Goal: Task Accomplishment & Management: Manage account settings

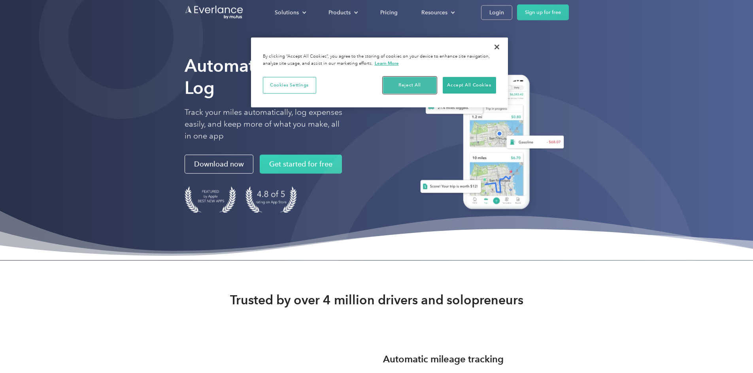
click at [409, 83] on button "Reject All" at bounding box center [409, 85] width 53 height 17
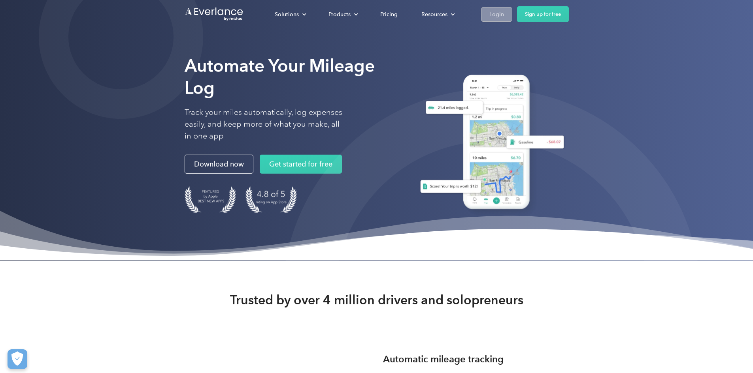
click at [504, 14] on div "Login" at bounding box center [496, 14] width 15 height 10
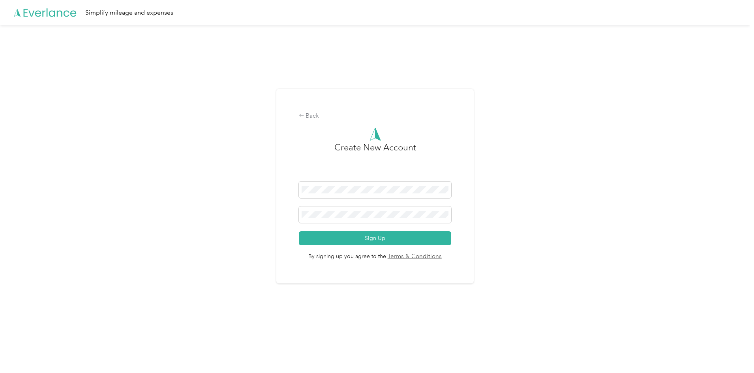
click at [236, 208] on div "Back Create New Account Sign Up By signing up you agree to the Terms & Conditio…" at bounding box center [375, 189] width 751 height 329
click at [303, 112] on div "Back" at bounding box center [375, 115] width 153 height 9
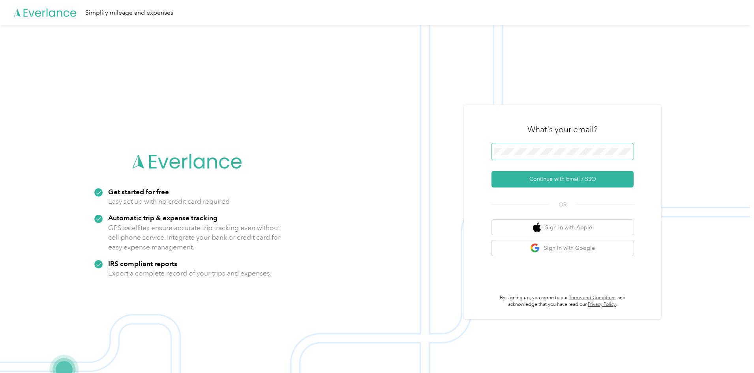
click at [492, 171] on button "Continue with Email / SSO" at bounding box center [563, 179] width 142 height 17
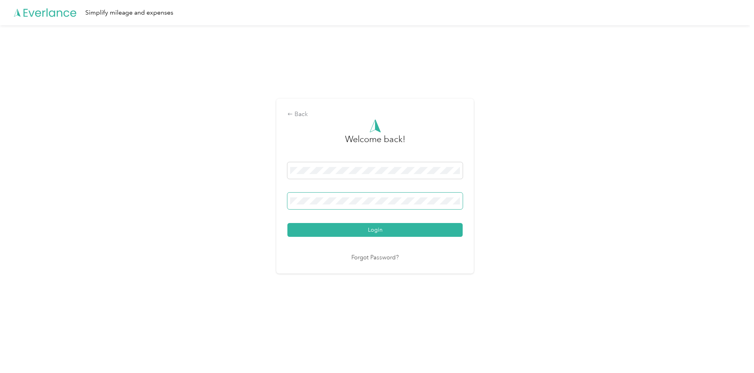
click at [288, 223] on button "Login" at bounding box center [375, 230] width 175 height 14
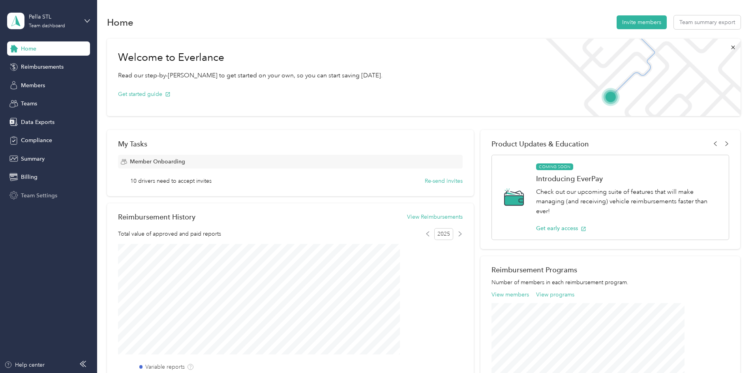
click at [36, 195] on span "Team Settings" at bounding box center [39, 196] width 36 height 8
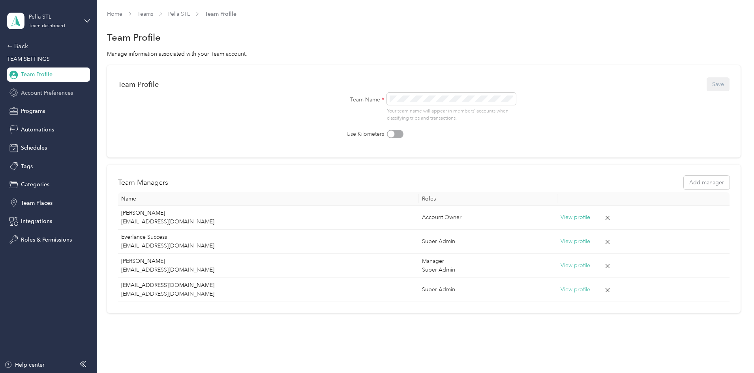
click at [64, 93] on span "Account Preferences" at bounding box center [47, 93] width 52 height 8
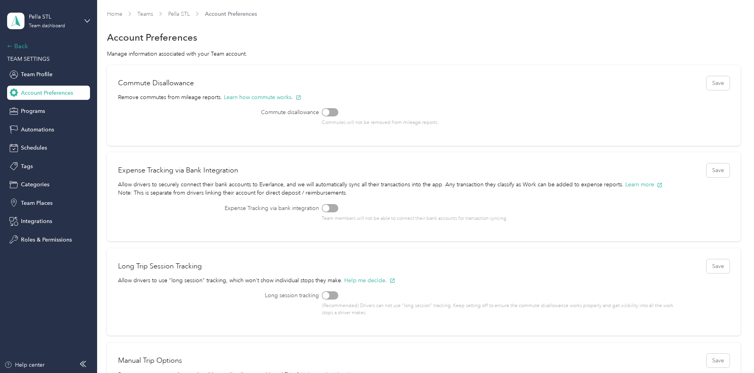
click at [22, 47] on div "Back" at bounding box center [46, 45] width 79 height 9
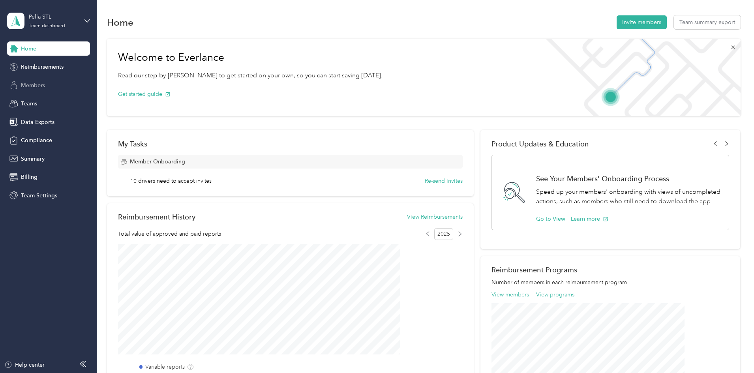
click at [44, 85] on span "Members" at bounding box center [33, 85] width 24 height 8
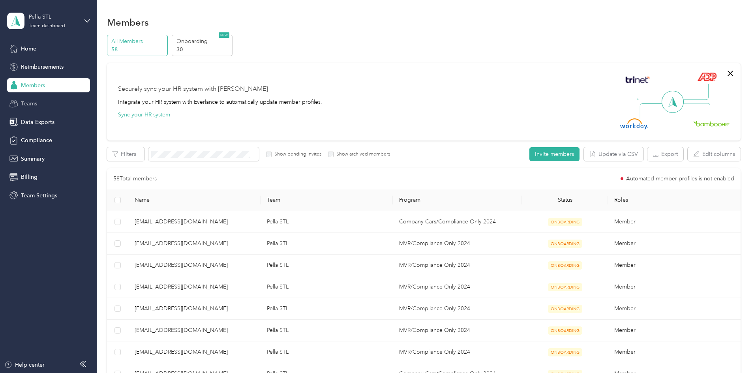
click at [44, 101] on div "Teams" at bounding box center [48, 104] width 83 height 14
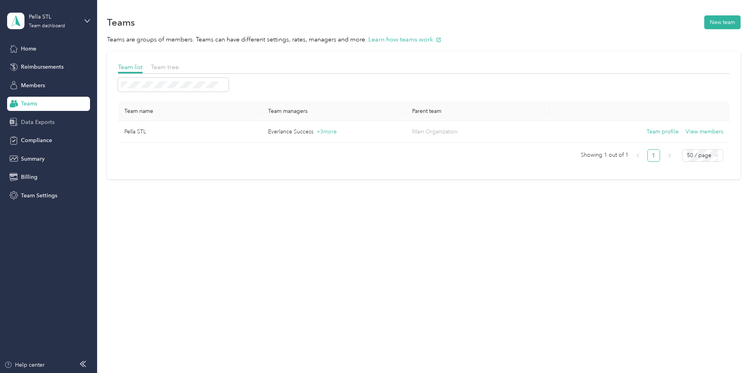
click at [36, 124] on span "Data Exports" at bounding box center [38, 122] width 34 height 8
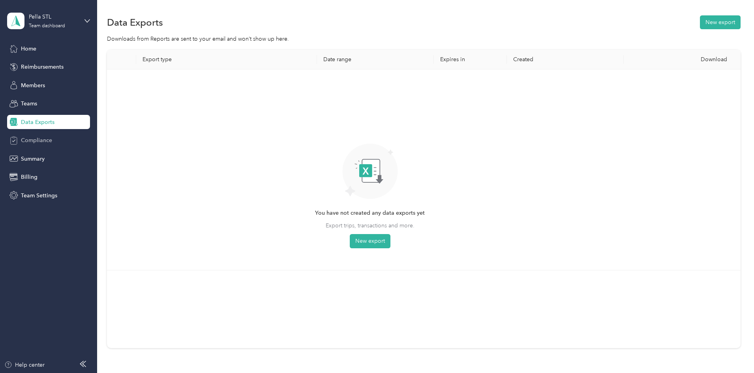
click at [30, 138] on span "Compliance" at bounding box center [36, 140] width 31 height 8
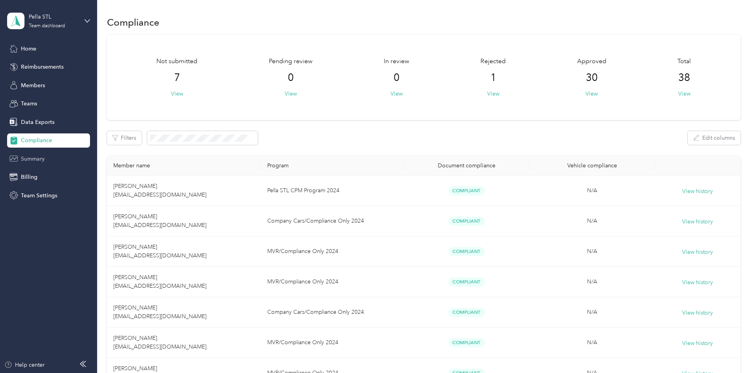
click at [28, 156] on span "Summary" at bounding box center [33, 159] width 24 height 8
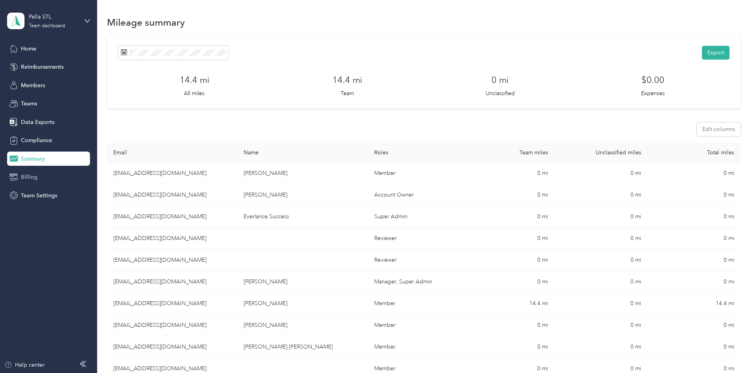
click at [28, 178] on span "Billing" at bounding box center [29, 177] width 17 height 8
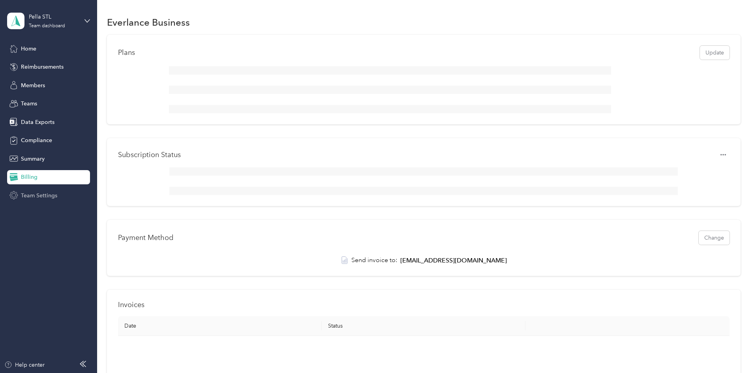
click at [33, 196] on span "Team Settings" at bounding box center [39, 196] width 36 height 8
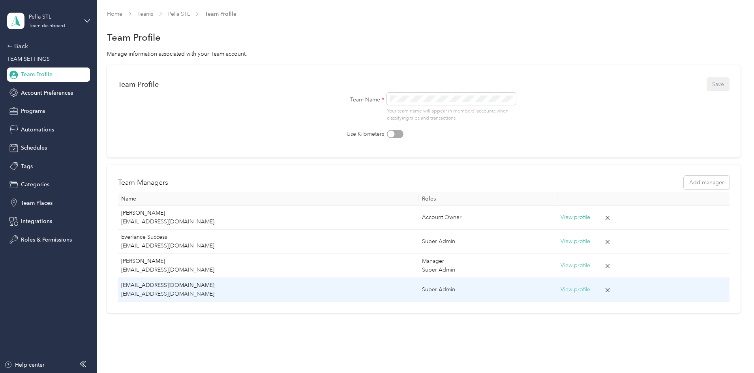
click at [209, 285] on p "[EMAIL_ADDRESS][DOMAIN_NAME]" at bounding box center [268, 285] width 295 height 9
click at [561, 289] on button "View profile" at bounding box center [576, 290] width 30 height 9
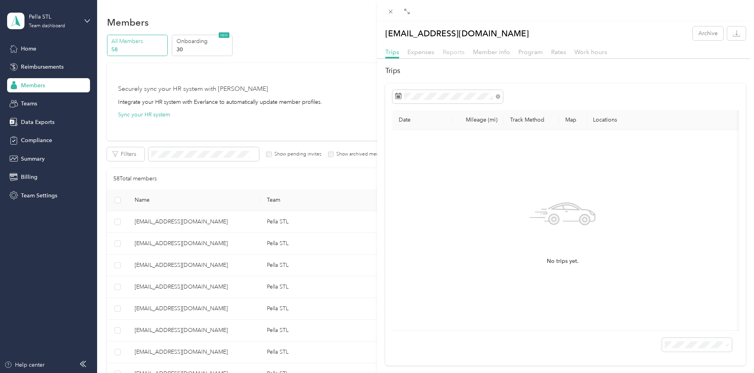
click at [450, 51] on span "Reports" at bounding box center [454, 52] width 22 height 8
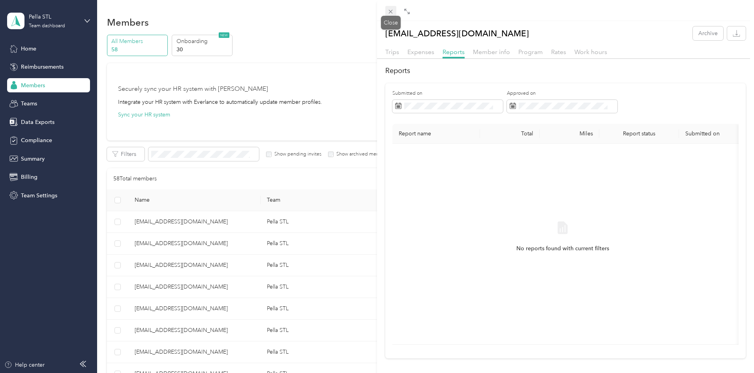
click at [393, 10] on icon at bounding box center [391, 11] width 7 height 7
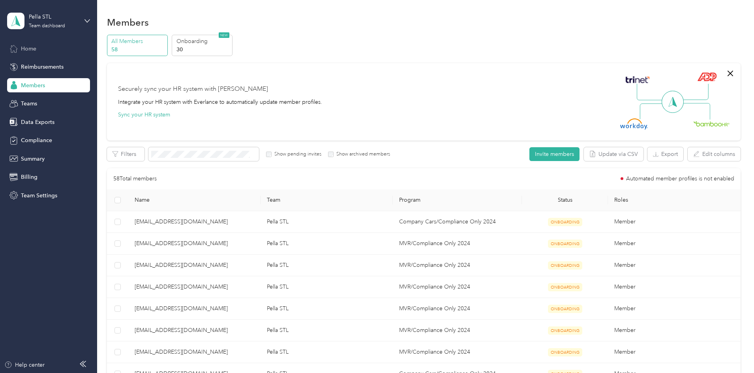
click at [21, 46] on span "Home" at bounding box center [28, 49] width 15 height 8
